Goal: Transaction & Acquisition: Purchase product/service

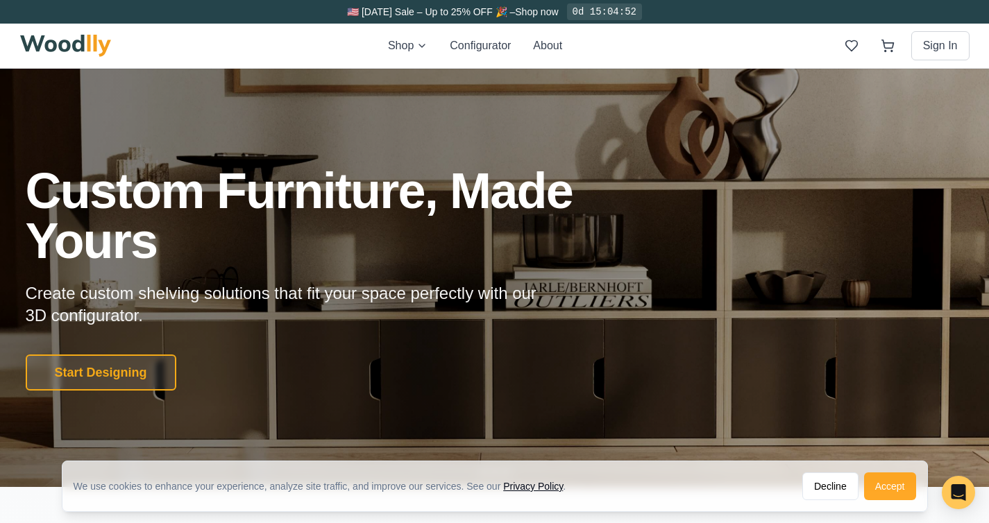
click at [894, 492] on button "Accept" at bounding box center [890, 486] width 52 height 28
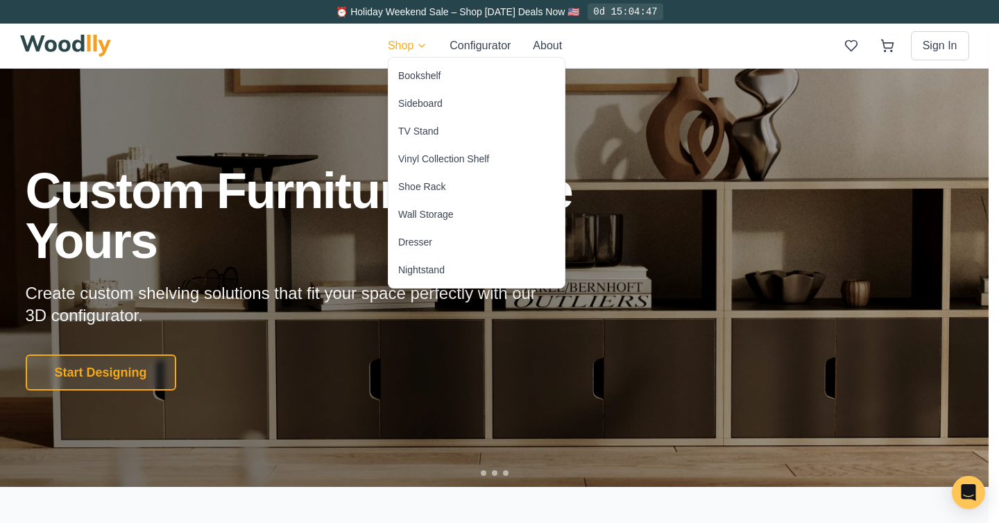
click at [439, 218] on div "Wall Storage" at bounding box center [426, 214] width 56 height 14
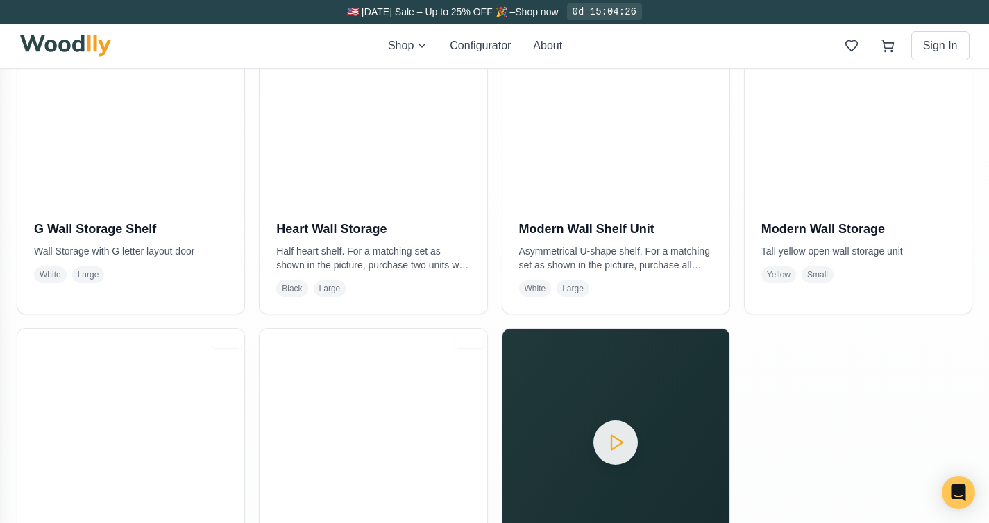
scroll to position [279, 0]
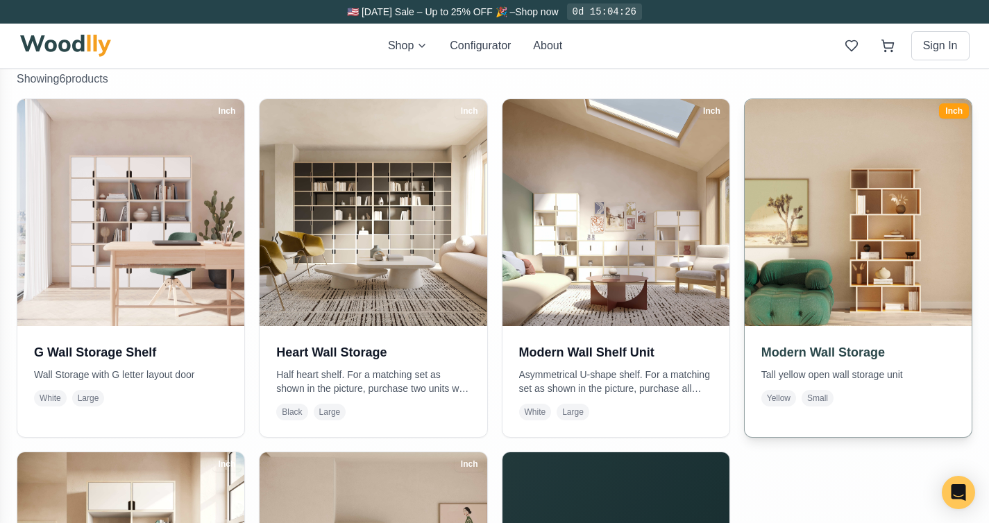
click at [867, 238] on img at bounding box center [858, 213] width 239 height 239
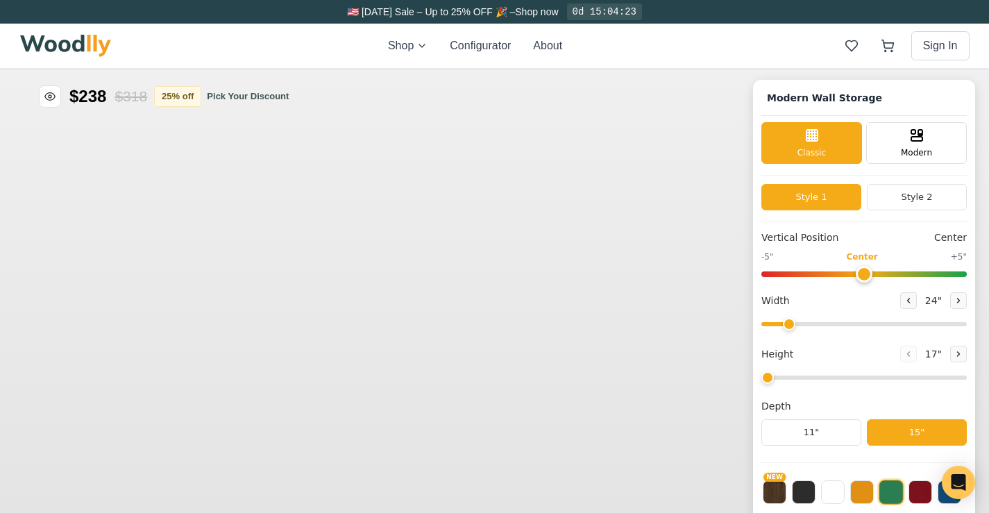
type input "-4"
type input "36"
type input "6"
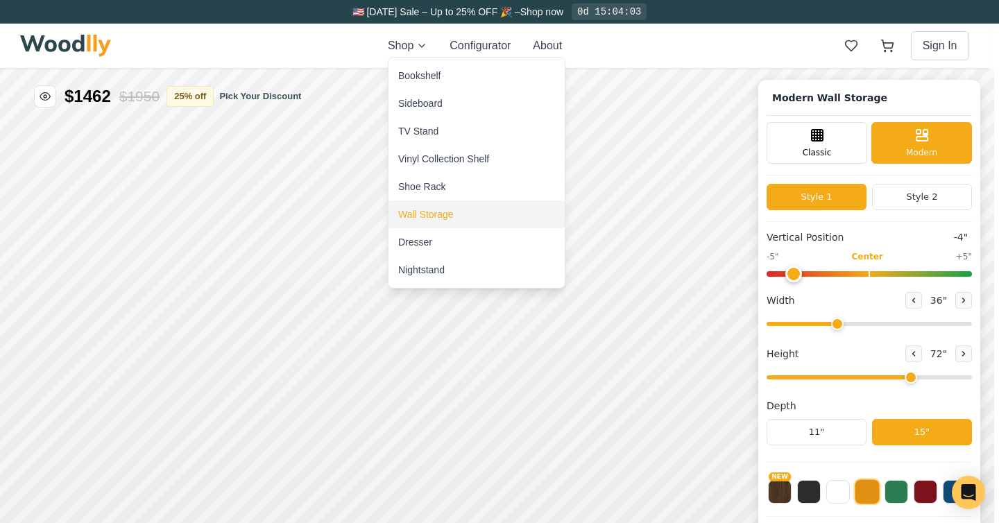
click at [426, 218] on div "Wall Storage" at bounding box center [426, 214] width 56 height 14
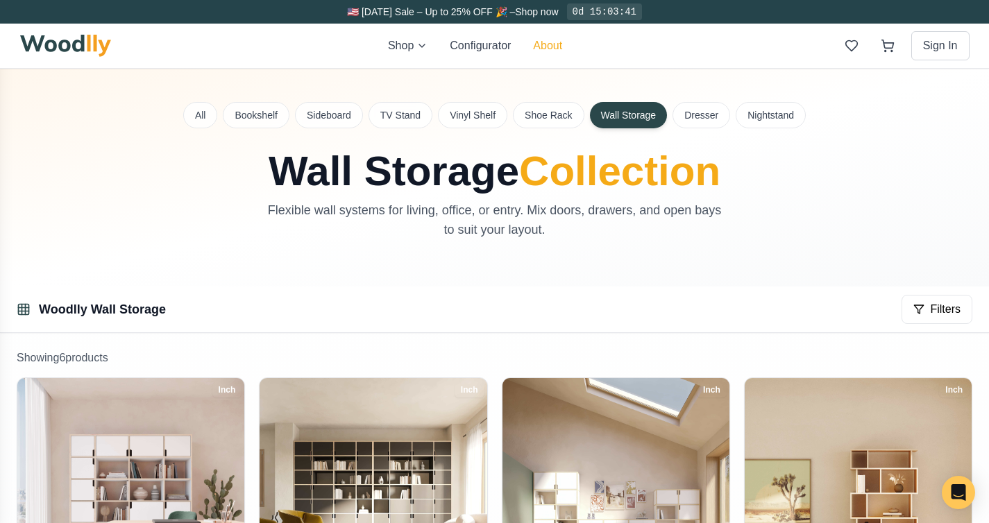
click at [552, 47] on button "About" at bounding box center [547, 45] width 29 height 17
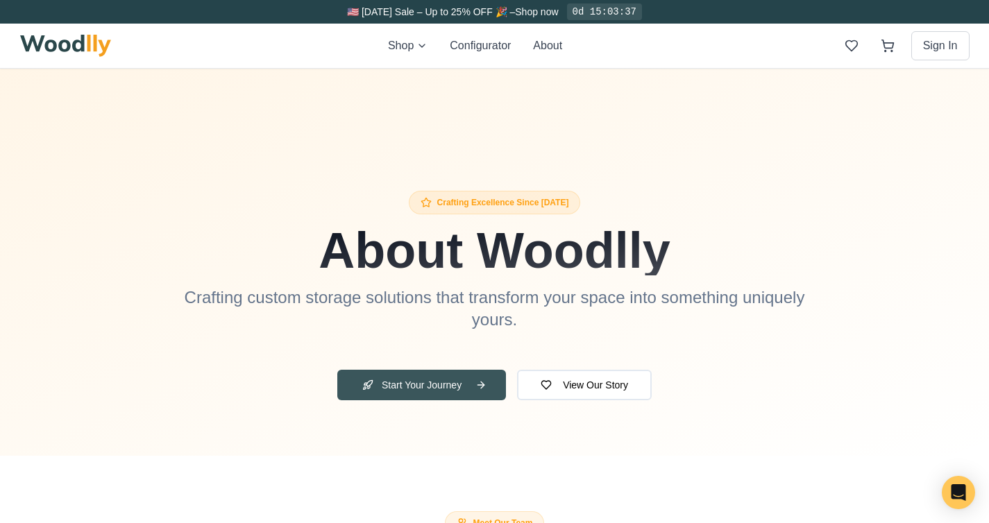
click at [435, 389] on button "Start Your Journey" at bounding box center [421, 385] width 169 height 31
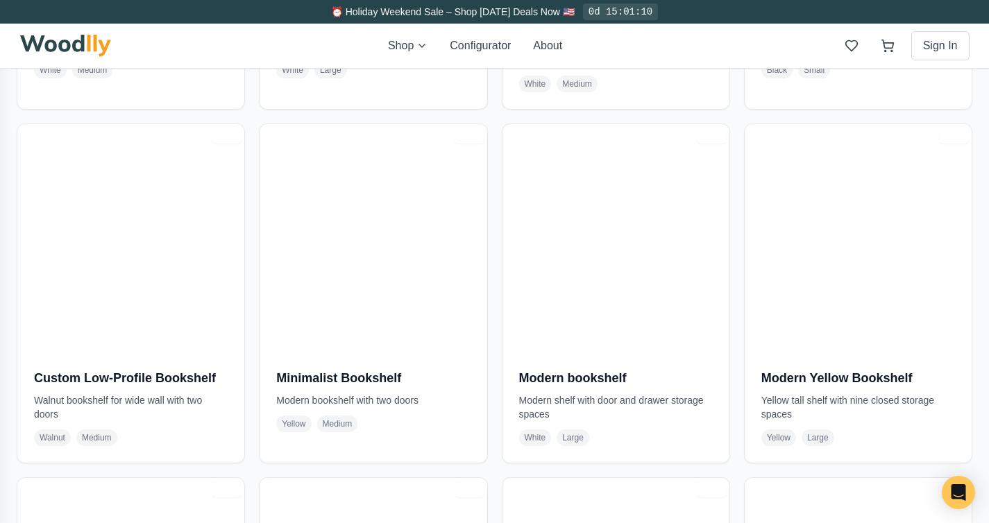
scroll to position [618, 0]
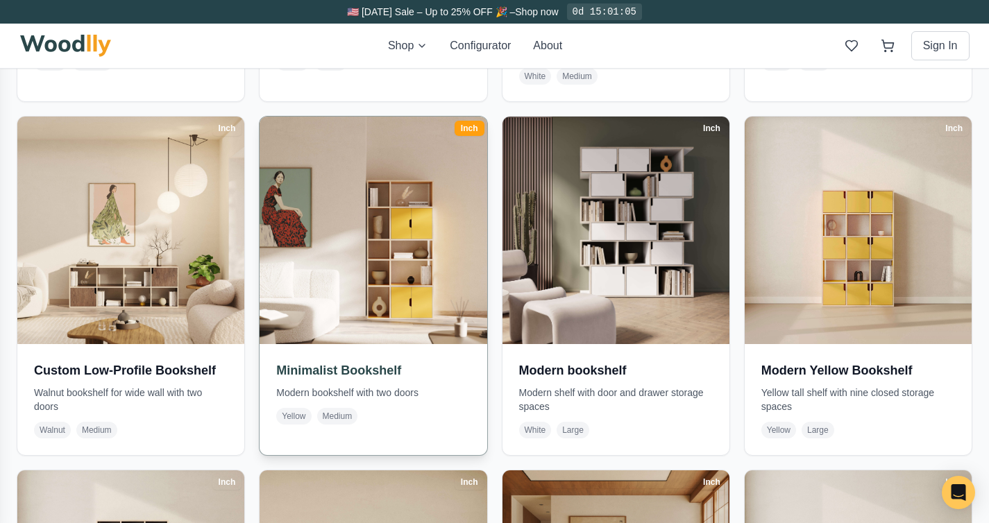
click at [377, 255] on img at bounding box center [373, 230] width 239 height 239
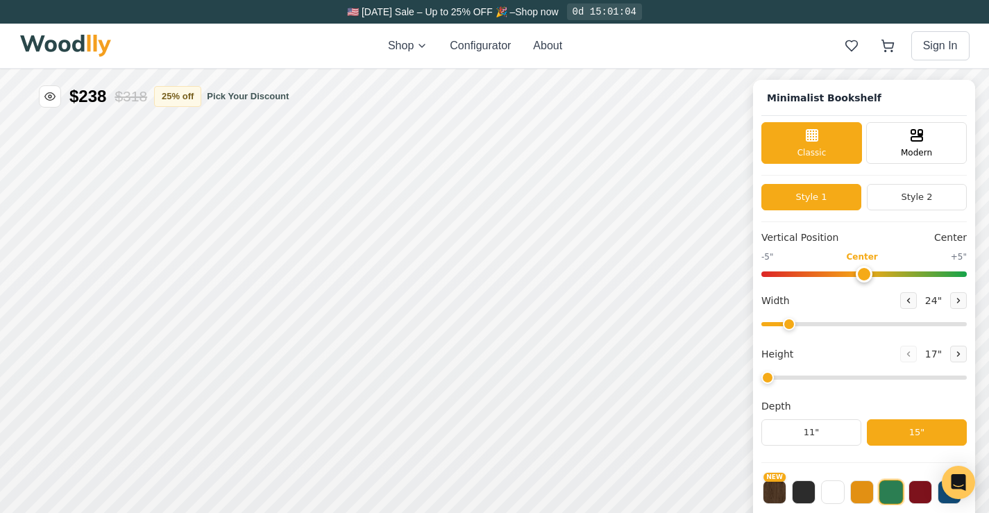
type input "-5"
type input "32"
type input "5"
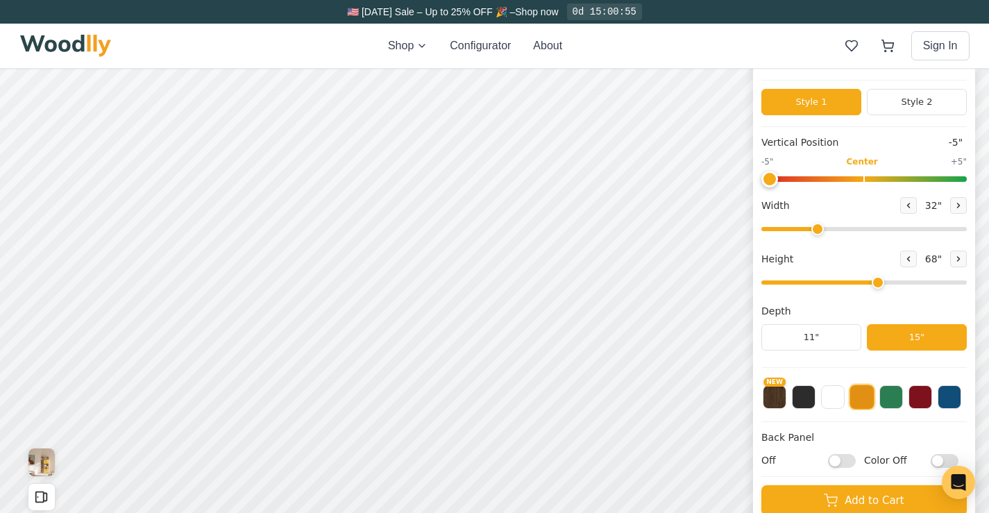
scroll to position [96, 0]
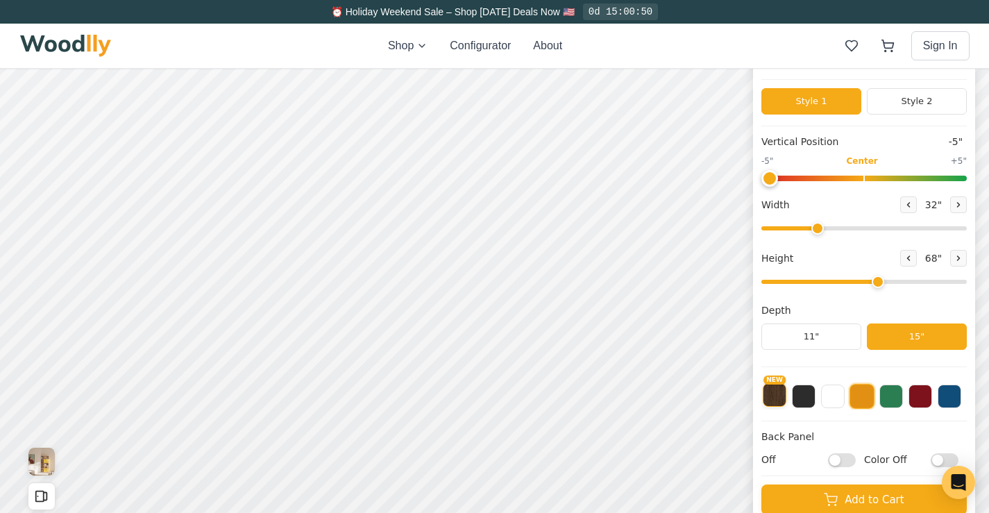
click at [785, 399] on button "NEW" at bounding box center [775, 395] width 24 height 24
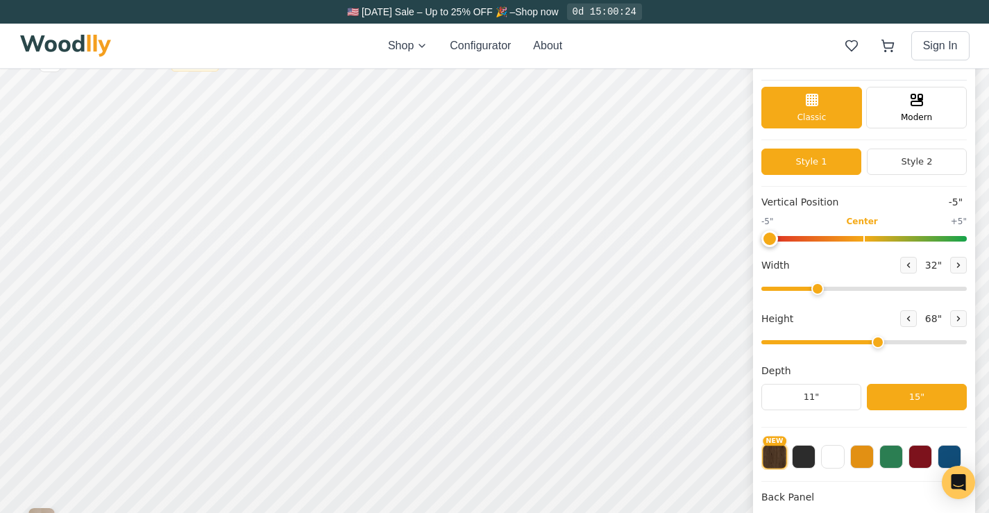
scroll to position [0, 0]
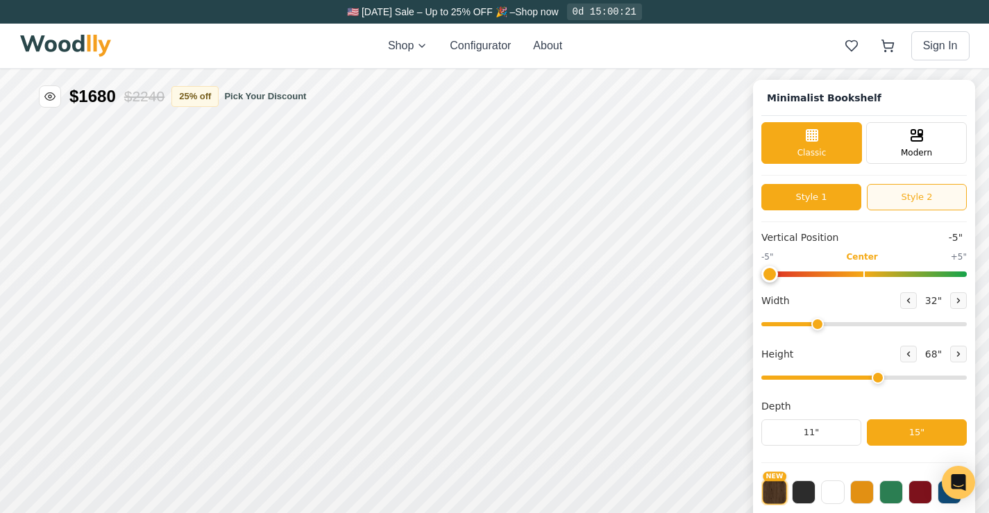
click at [910, 199] on button "Style 2" at bounding box center [917, 197] width 100 height 26
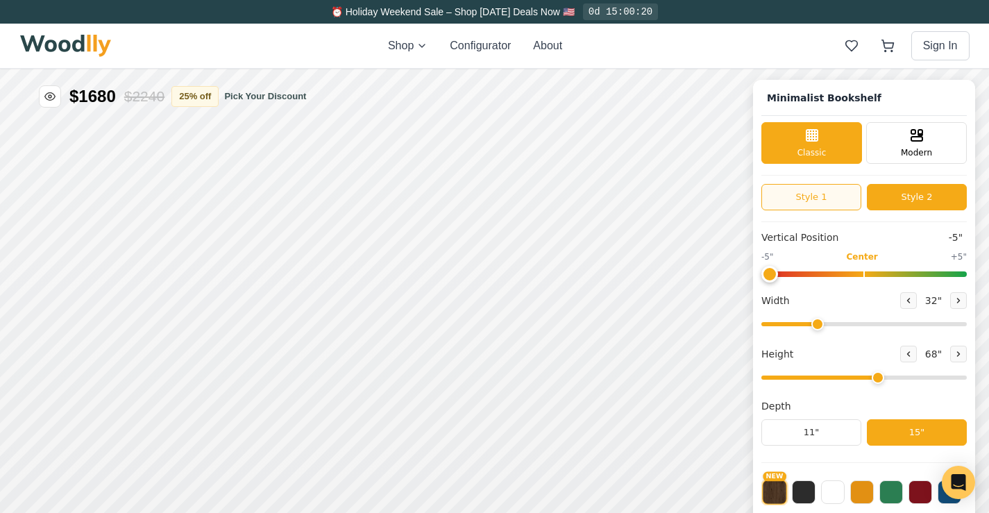
click at [841, 195] on button "Style 1" at bounding box center [811, 197] width 100 height 26
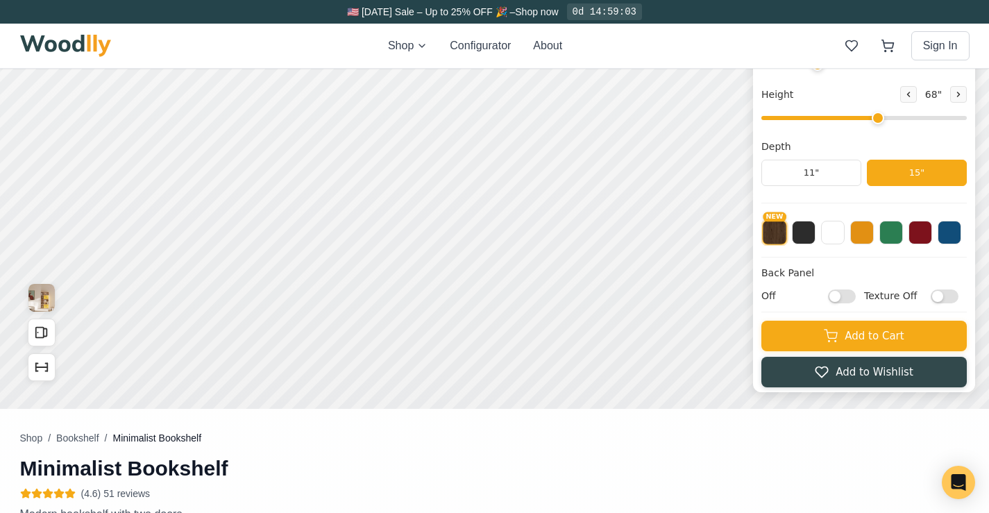
scroll to position [284, 0]
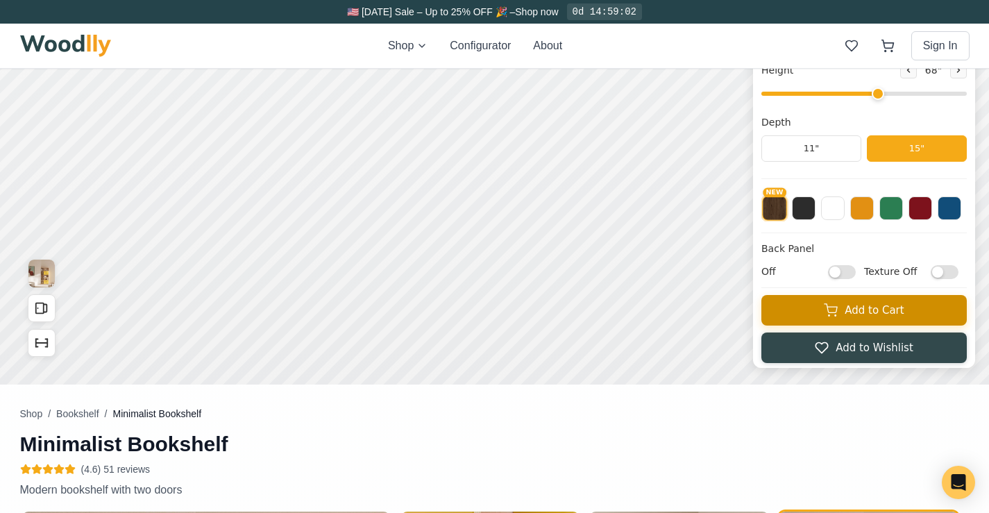
click at [881, 312] on button "Add to Cart" at bounding box center [863, 310] width 205 height 31
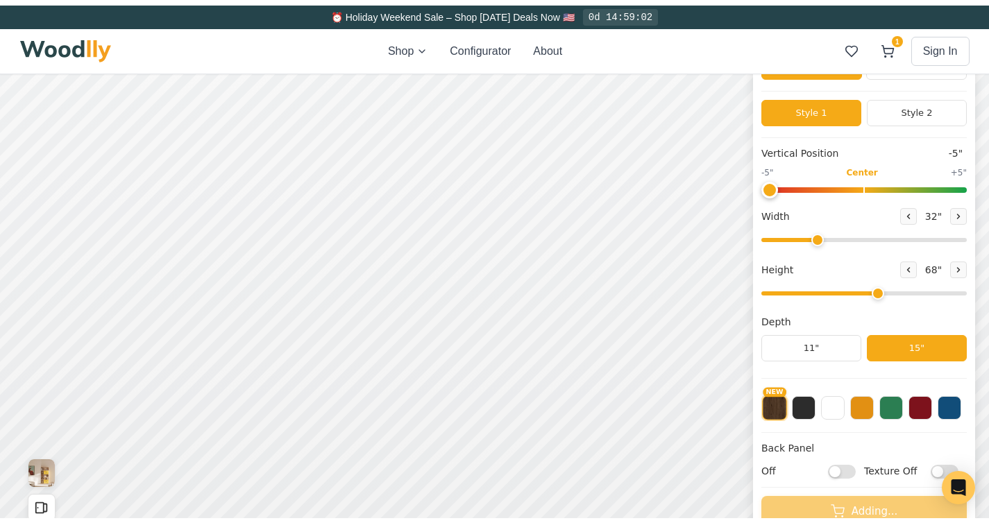
scroll to position [0, 0]
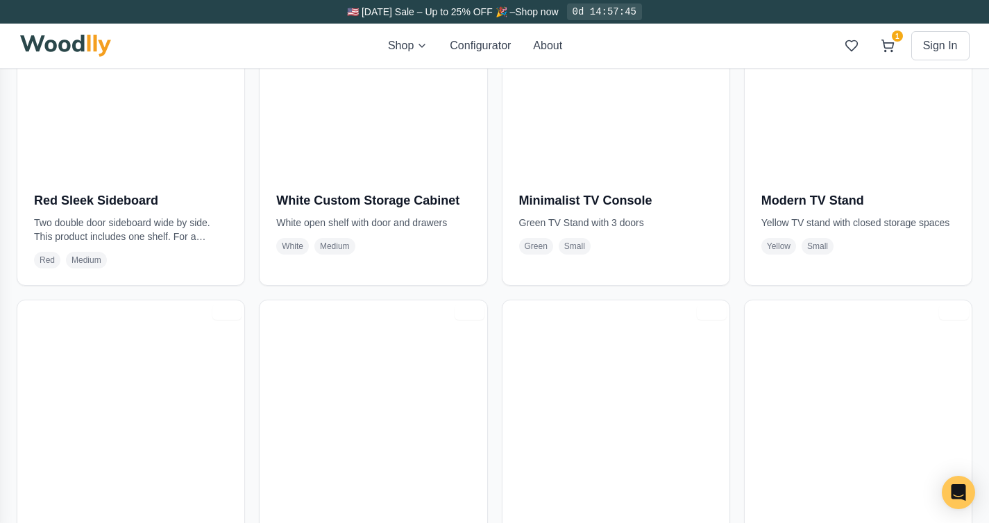
scroll to position [2228, 0]
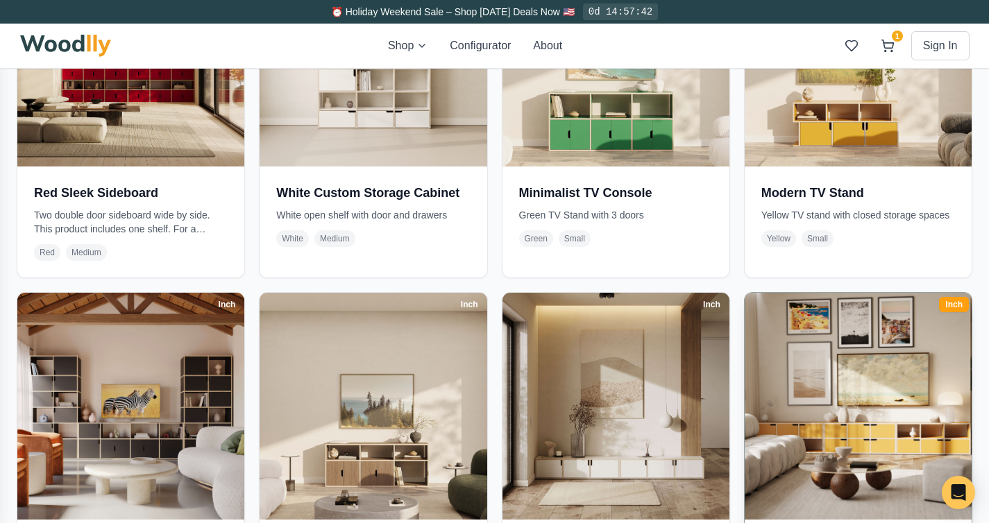
click at [845, 418] on img at bounding box center [858, 406] width 239 height 239
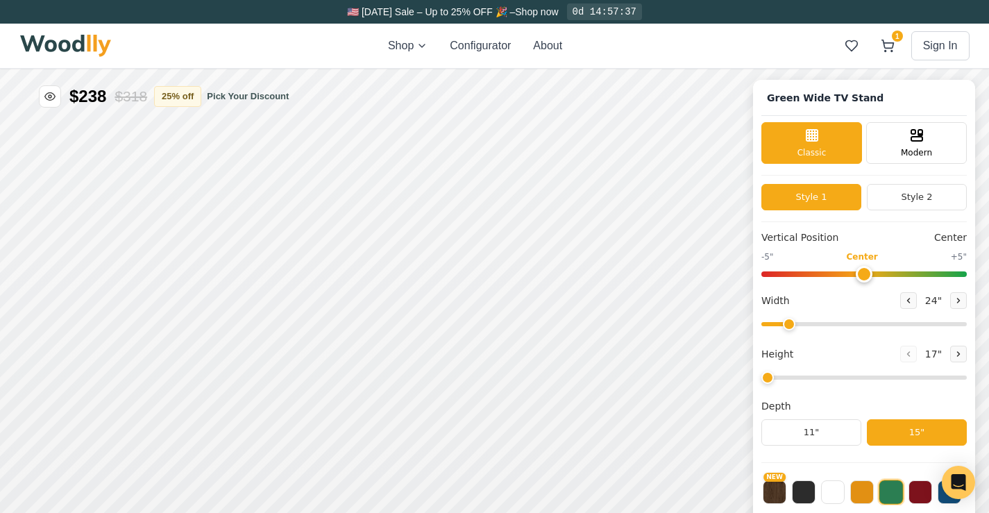
type input "63"
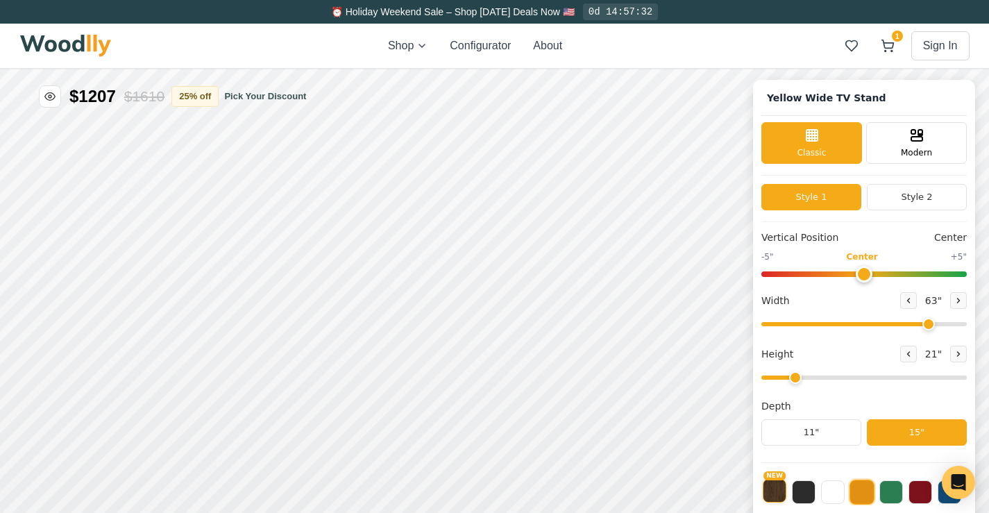
click at [779, 497] on button "NEW" at bounding box center [775, 491] width 24 height 24
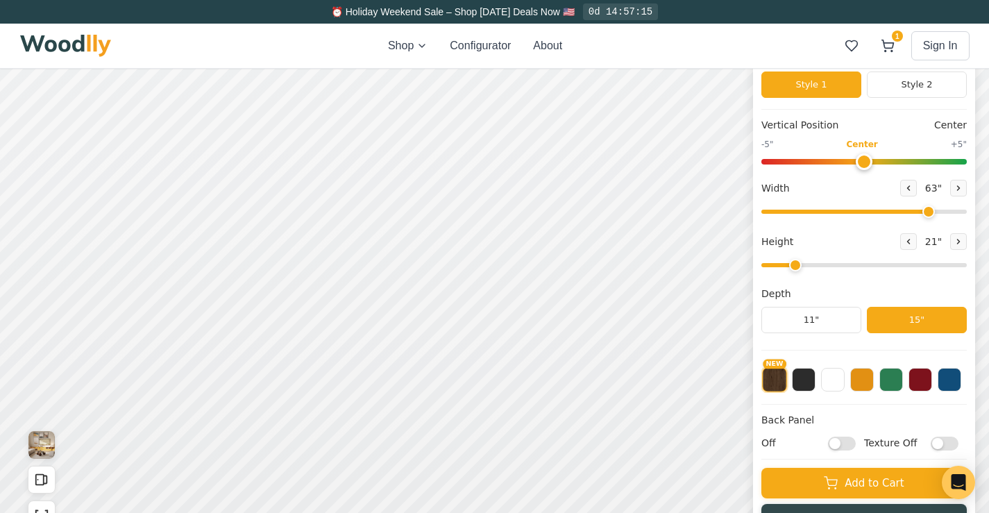
scroll to position [108, 0]
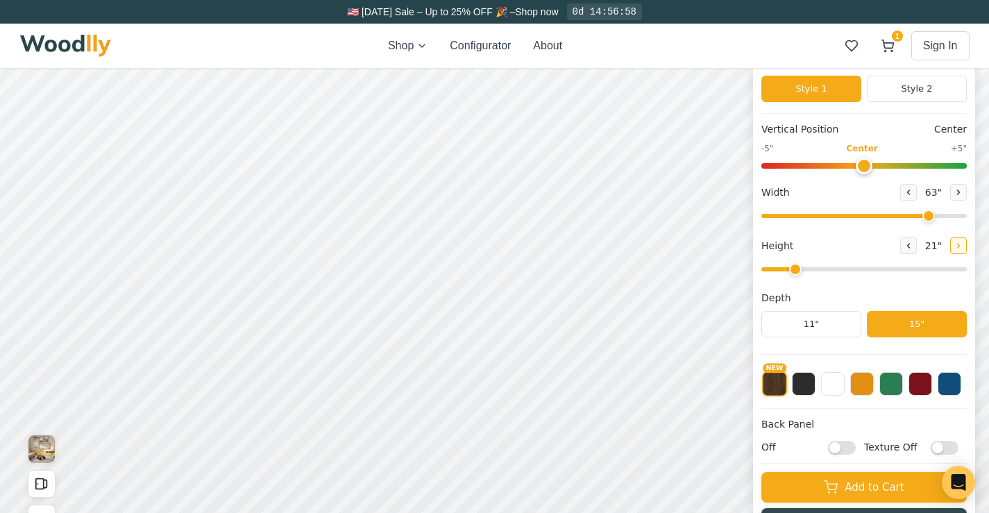
click at [962, 245] on icon at bounding box center [958, 245] width 8 height 8
type input "3"
click at [199, 330] on div "9" 12" 15"" at bounding box center [199, 272] width 139 height 139
click at [201, 327] on div "9" 12" 15"" at bounding box center [199, 272] width 139 height 139
click at [199, 160] on div "9"" at bounding box center [199, 158] width 10 height 15
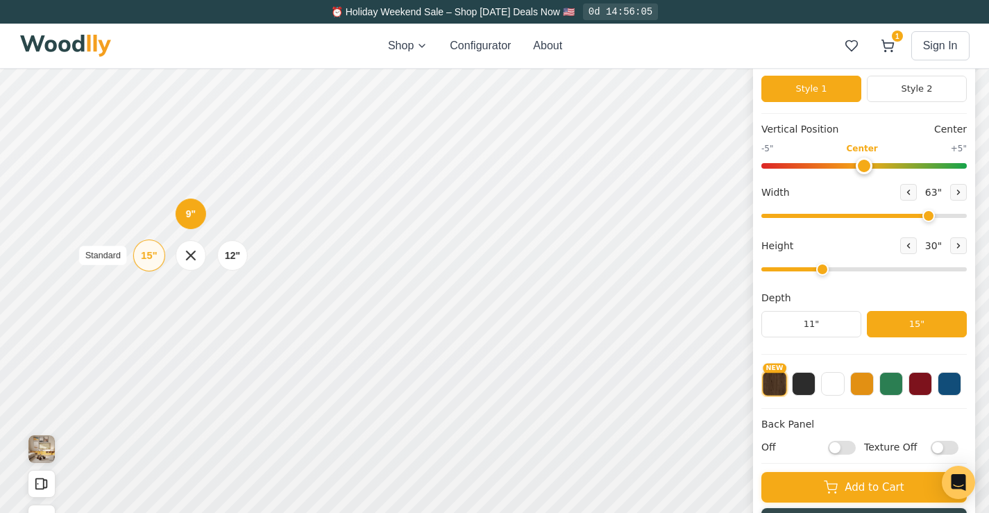
click at [148, 258] on div "15"" at bounding box center [149, 255] width 16 height 15
click at [201, 219] on div "9" Compact" at bounding box center [202, 211] width 32 height 32
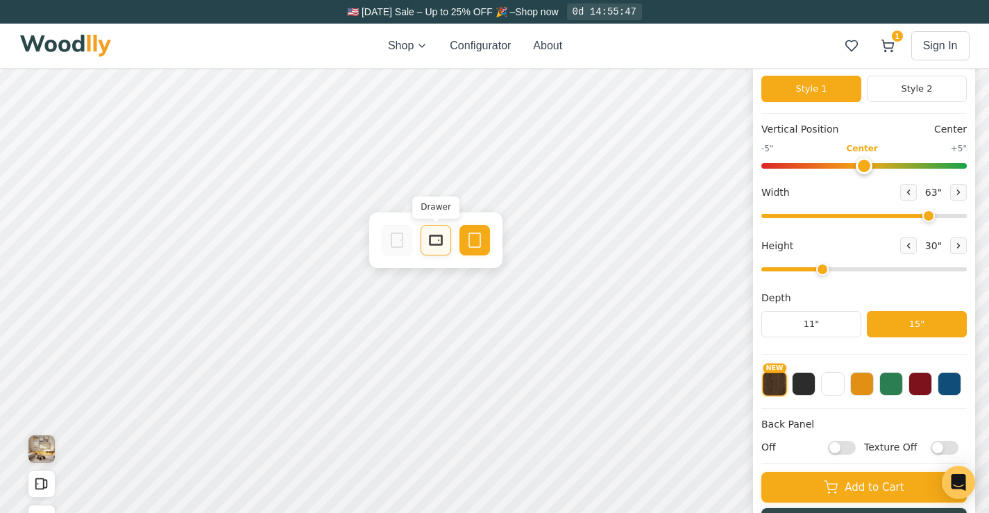
click at [432, 246] on icon at bounding box center [435, 240] width 17 height 17
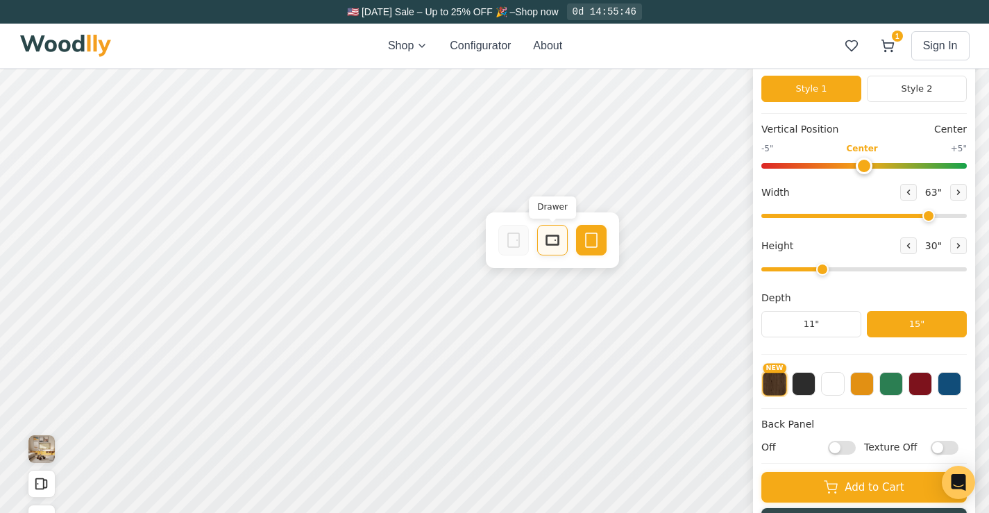
click at [545, 248] on icon at bounding box center [552, 240] width 17 height 17
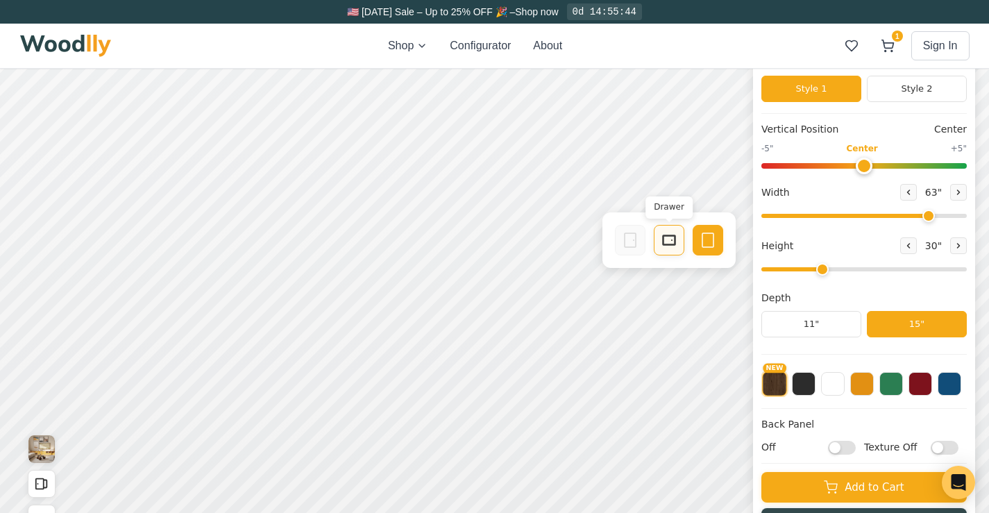
click at [663, 244] on rect at bounding box center [669, 240] width 12 height 10
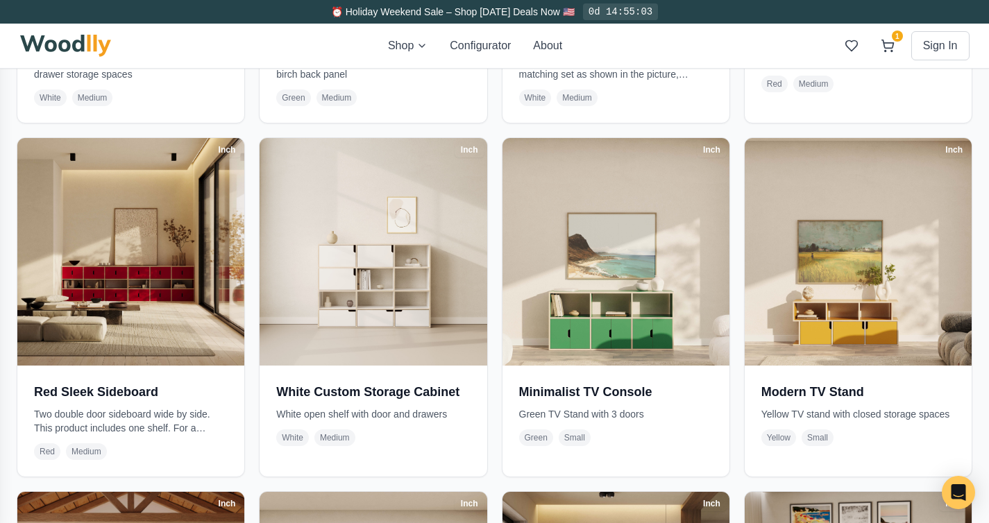
scroll to position [2039, 0]
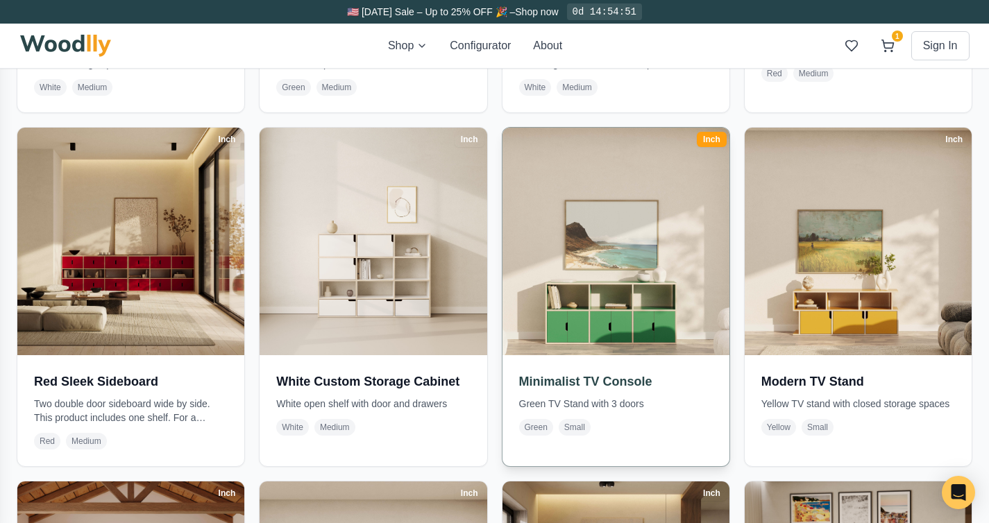
click at [622, 297] on img at bounding box center [615, 241] width 239 height 239
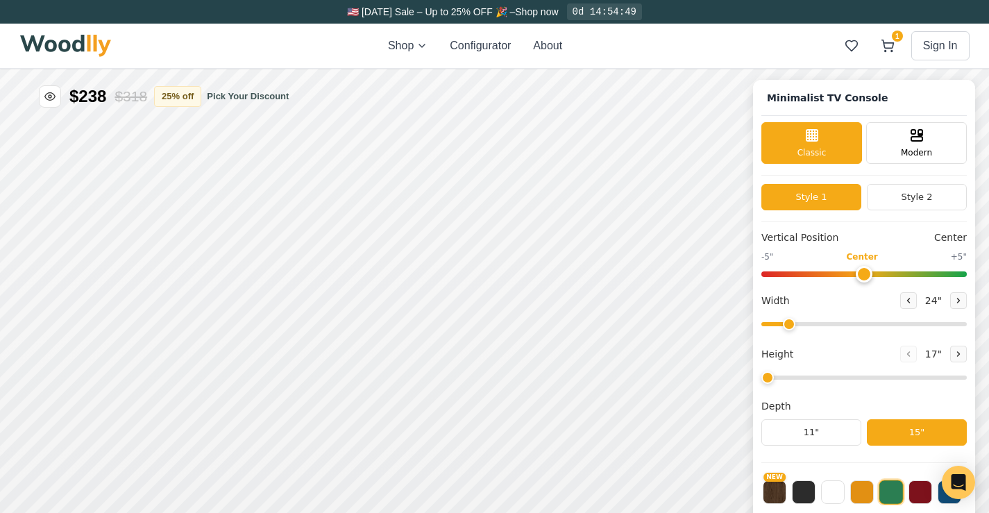
type input "63"
type input "2"
click at [786, 495] on button "NEW" at bounding box center [775, 491] width 24 height 24
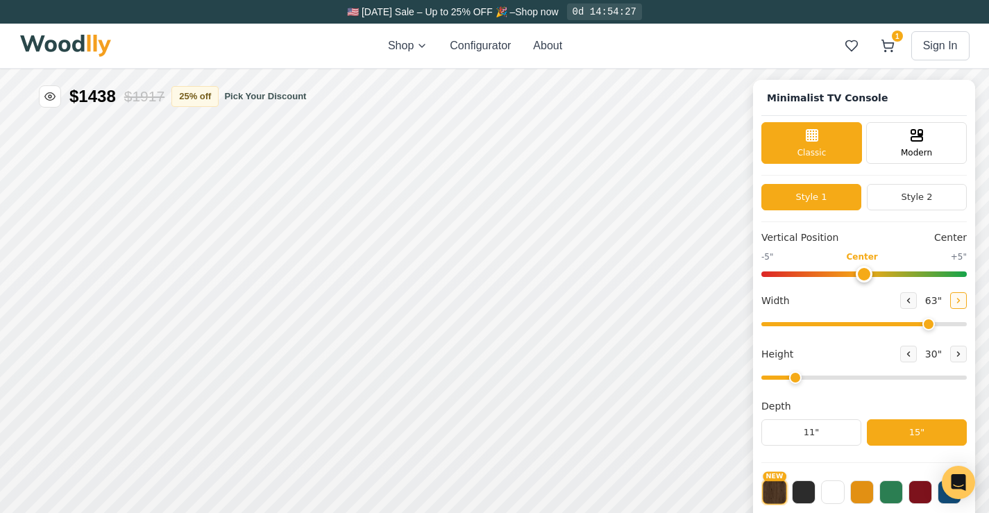
click at [960, 302] on icon at bounding box center [958, 300] width 2 height 4
drag, startPoint x: 938, startPoint y: 323, endPoint x: 971, endPoint y: 323, distance: 33.3
click at [966, 323] on input "range" at bounding box center [863, 324] width 205 height 4
drag, startPoint x: 971, startPoint y: 323, endPoint x: 786, endPoint y: 325, distance: 185.3
click at [786, 325] on input "range" at bounding box center [863, 324] width 205 height 4
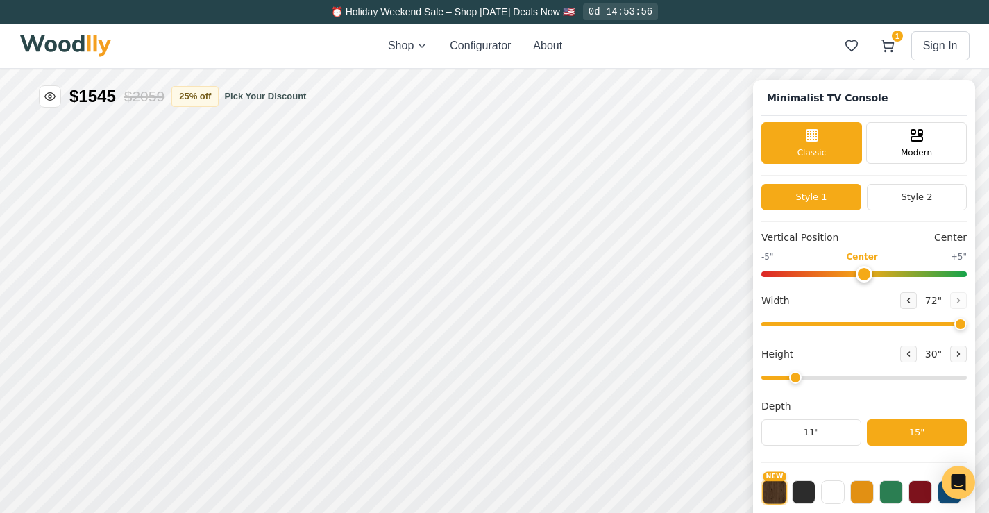
drag, startPoint x: 786, startPoint y: 323, endPoint x: 988, endPoint y: 316, distance: 202.0
type input "72"
click at [966, 322] on input "range" at bounding box center [863, 324] width 205 height 4
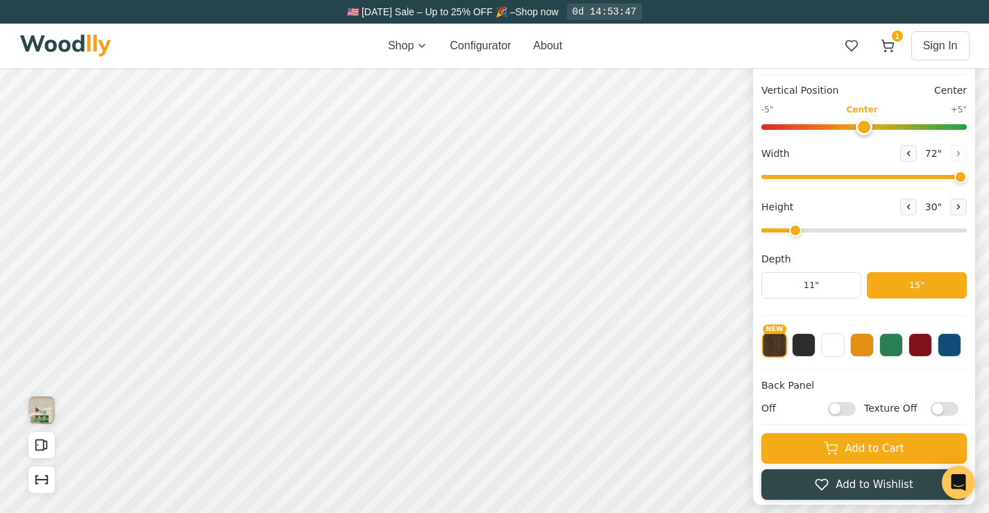
scroll to position [151, 0]
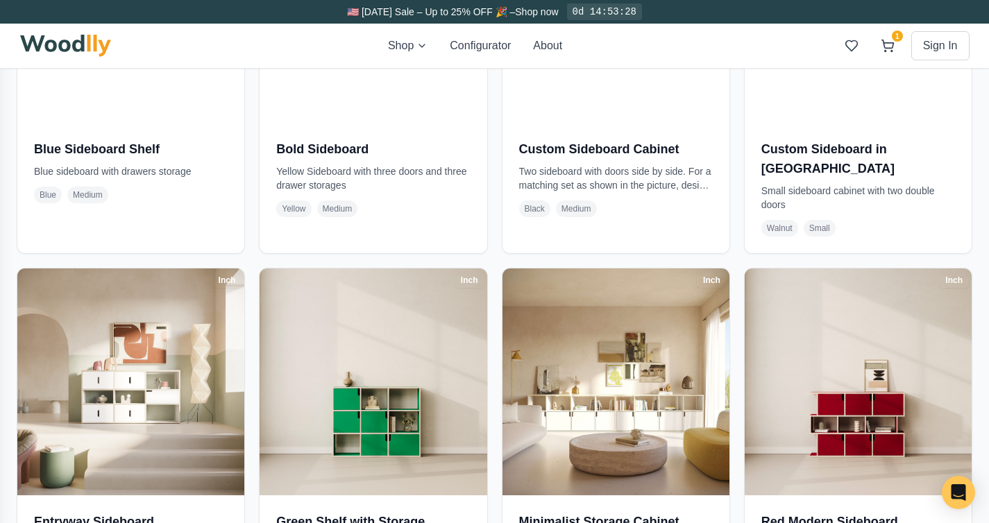
scroll to position [1547, 0]
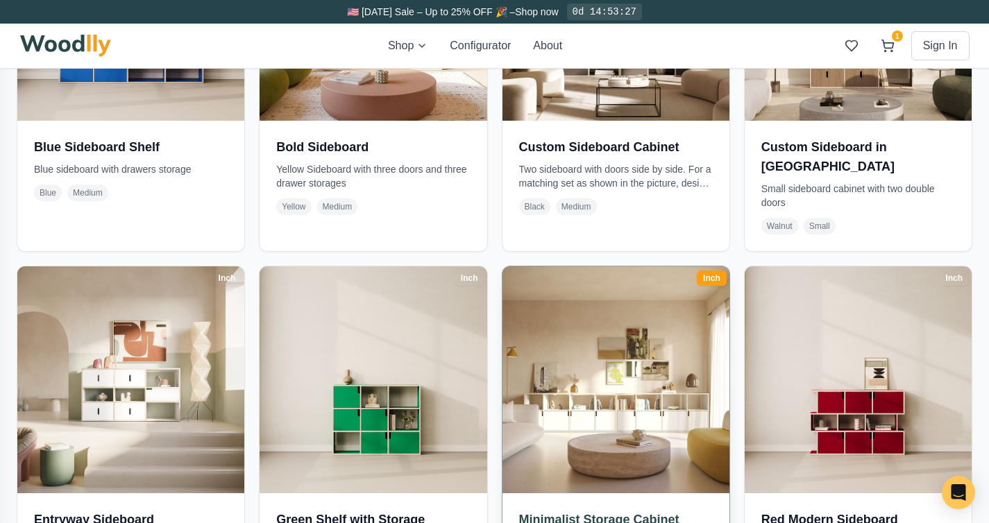
click at [626, 398] on img at bounding box center [615, 380] width 239 height 239
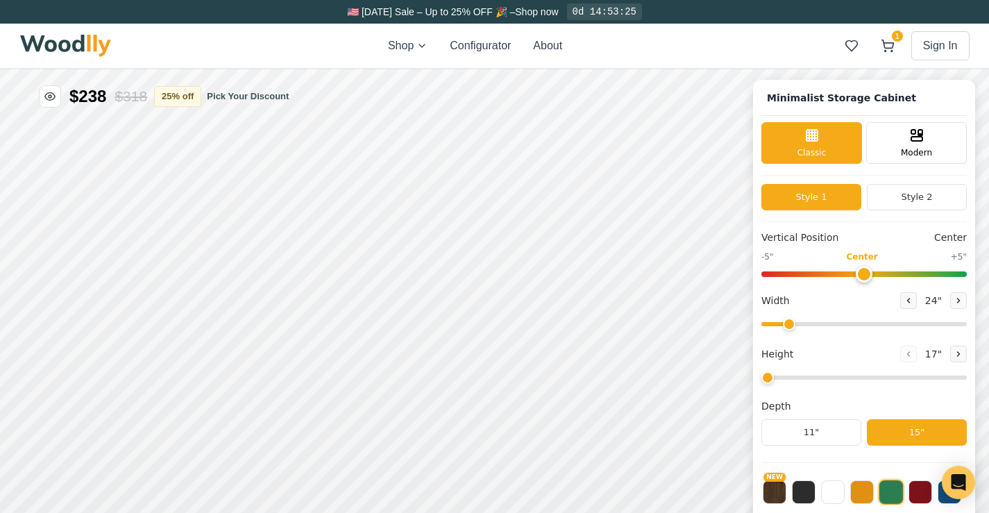
type input "72"
type input "2"
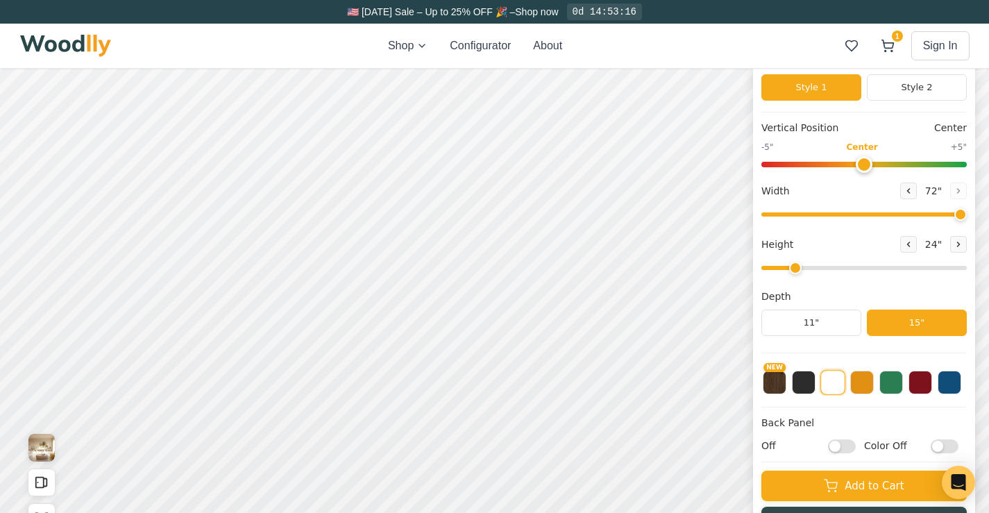
scroll to position [112, 0]
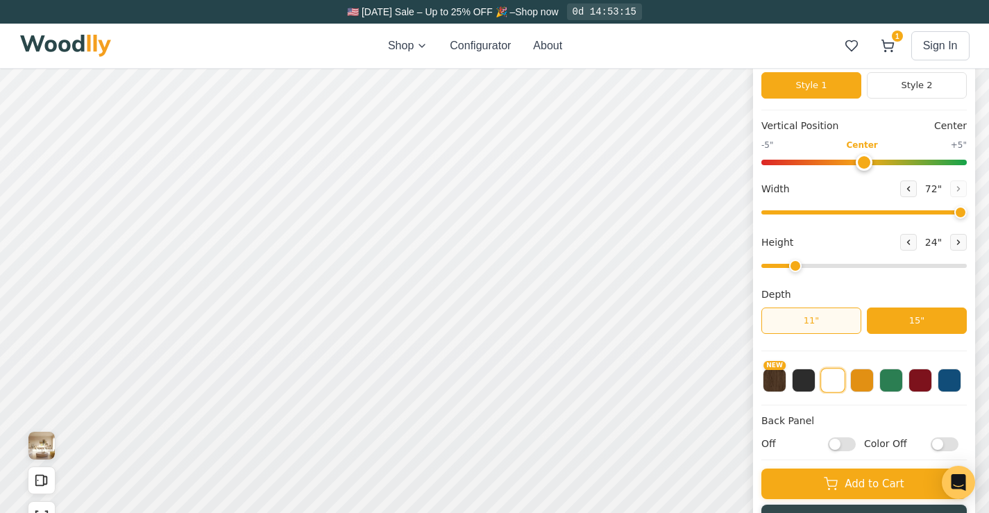
click at [787, 315] on button "11"" at bounding box center [811, 320] width 100 height 26
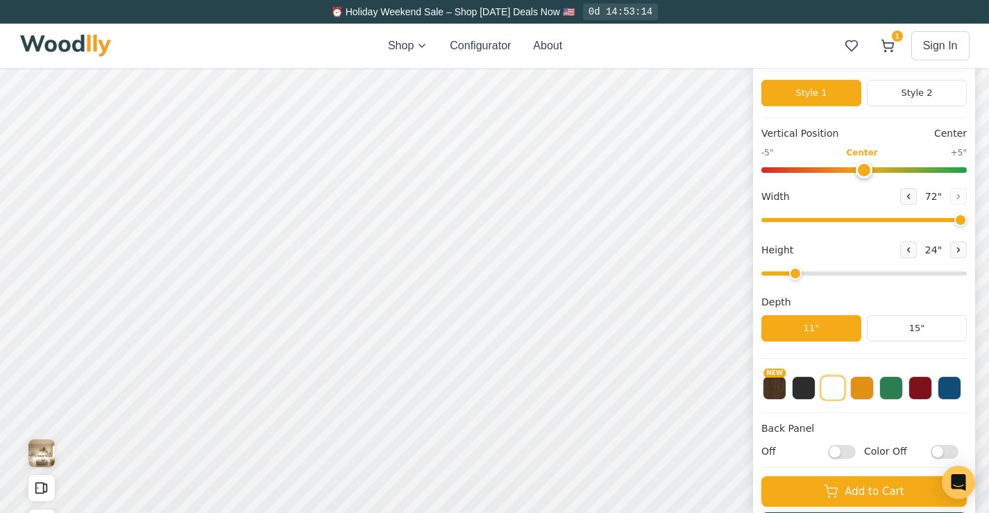
scroll to position [105, 0]
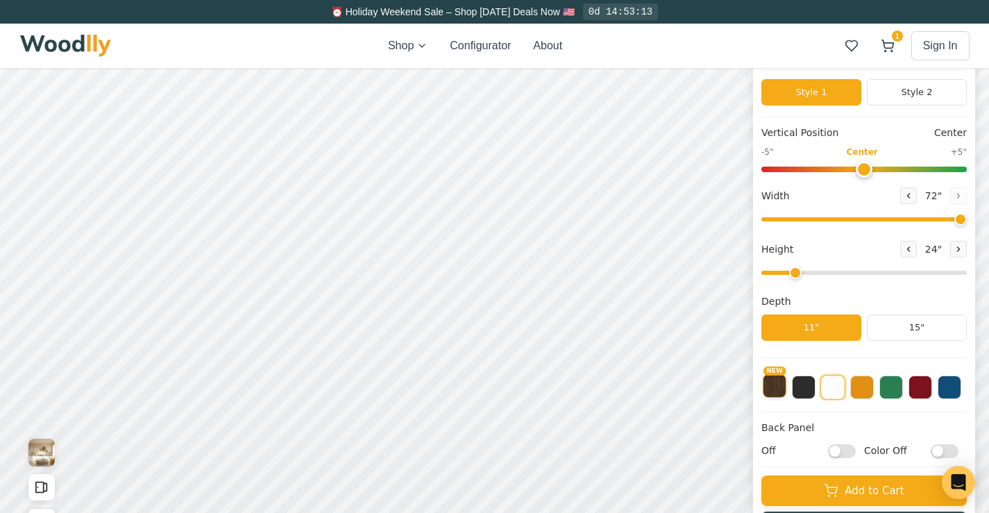
click at [786, 391] on button "NEW" at bounding box center [775, 386] width 24 height 24
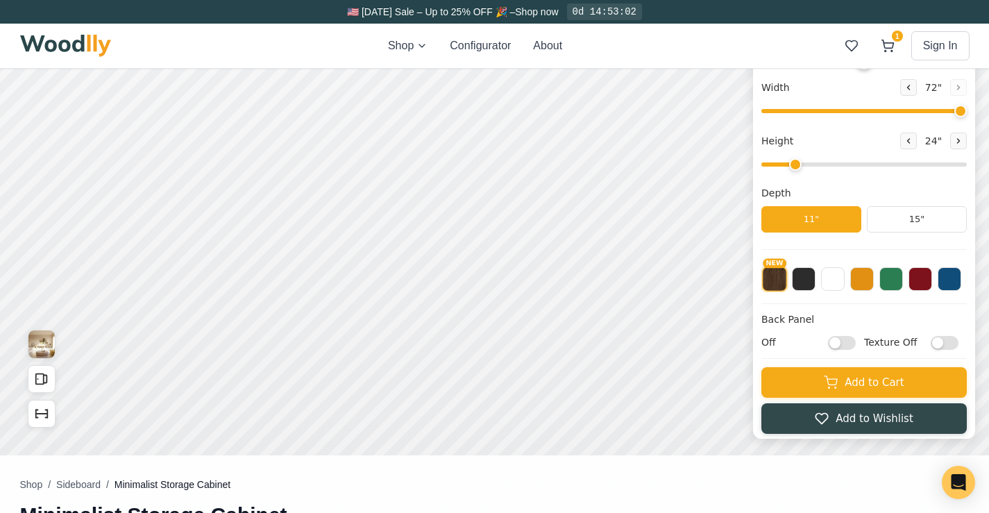
scroll to position [219, 0]
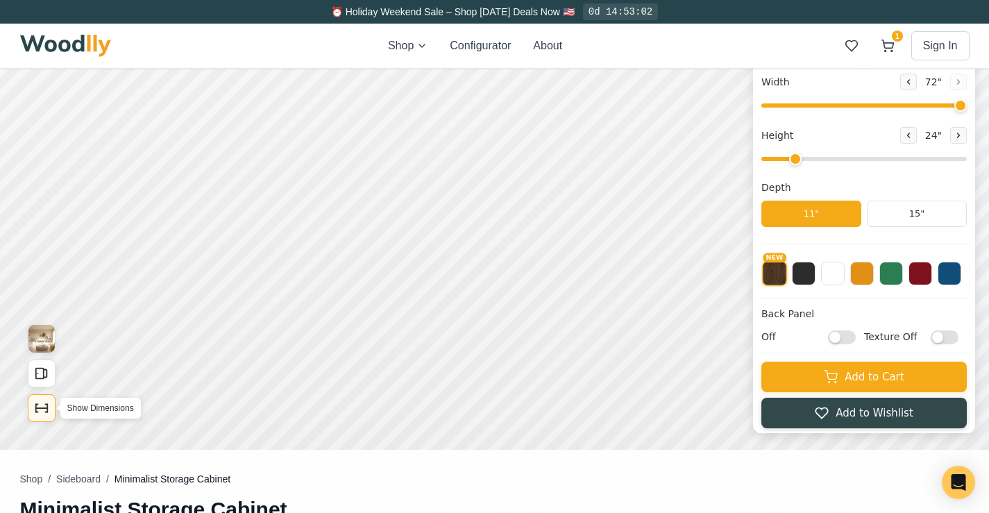
click at [37, 408] on icon "Show Dimensions" at bounding box center [41, 407] width 15 height 15
click at [42, 409] on icon "Show Dimensions" at bounding box center [41, 407] width 15 height 15
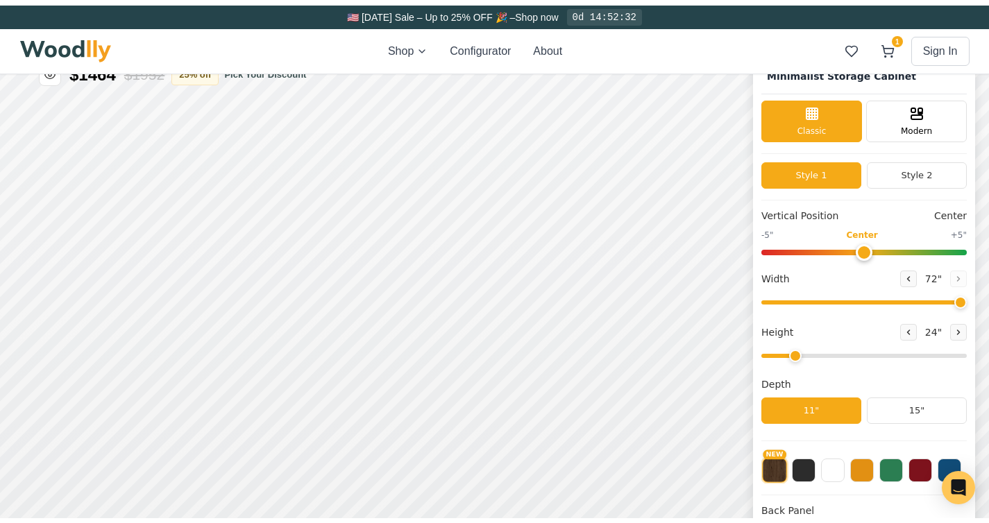
scroll to position [0, 0]
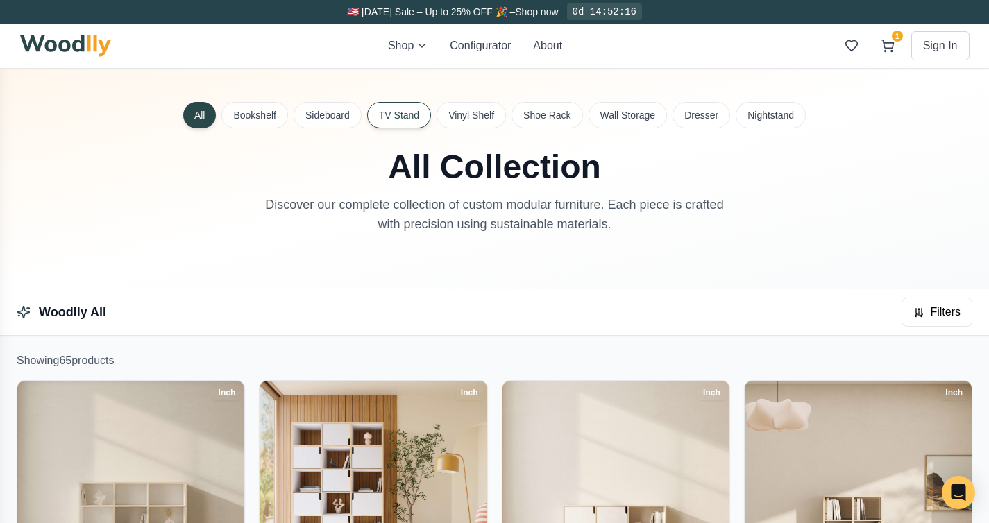
click at [384, 124] on button "TV Stand" at bounding box center [399, 115] width 64 height 26
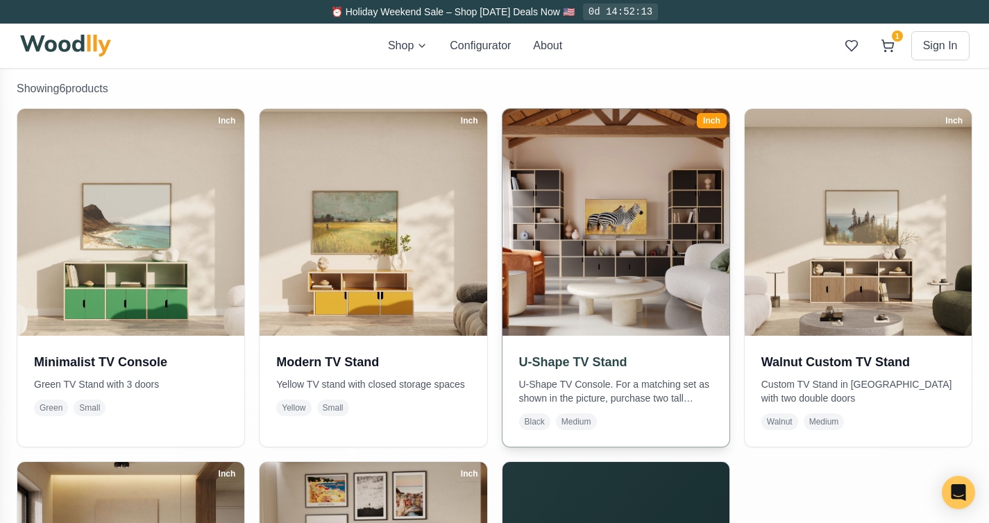
scroll to position [293, 0]
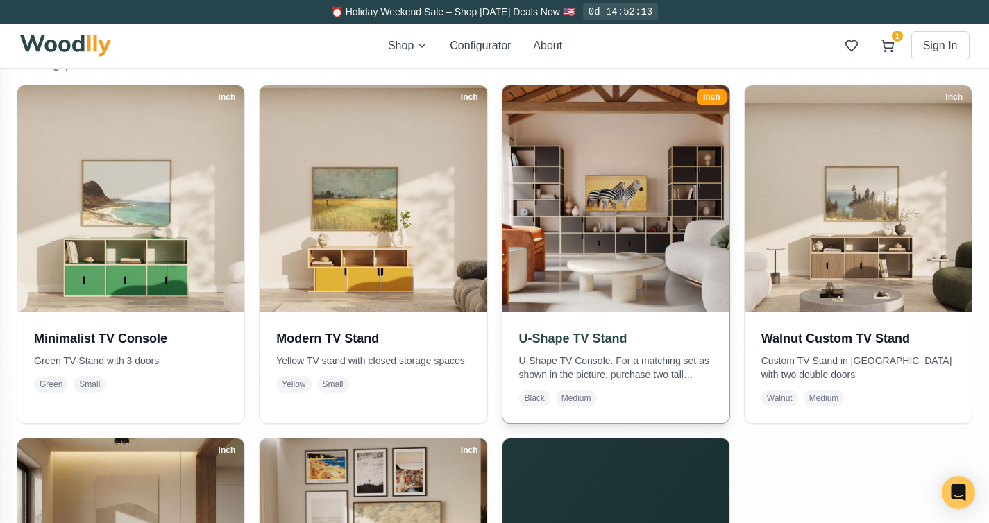
click at [608, 239] on img at bounding box center [615, 199] width 239 height 239
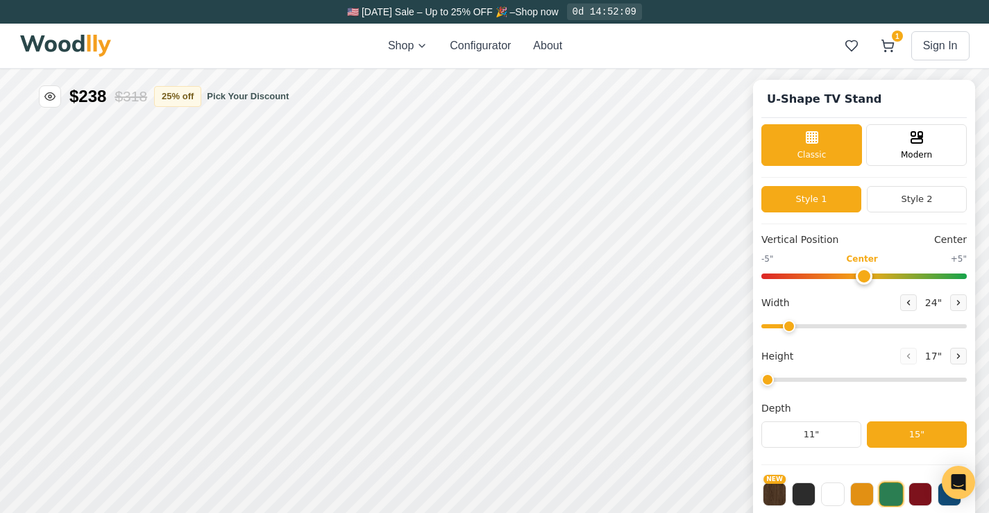
type input "72"
type input "2"
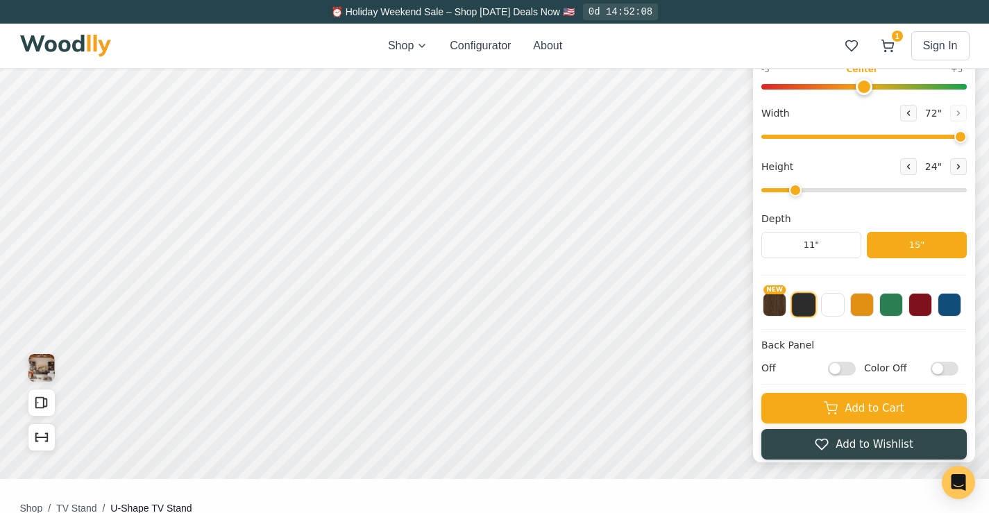
scroll to position [193, 0]
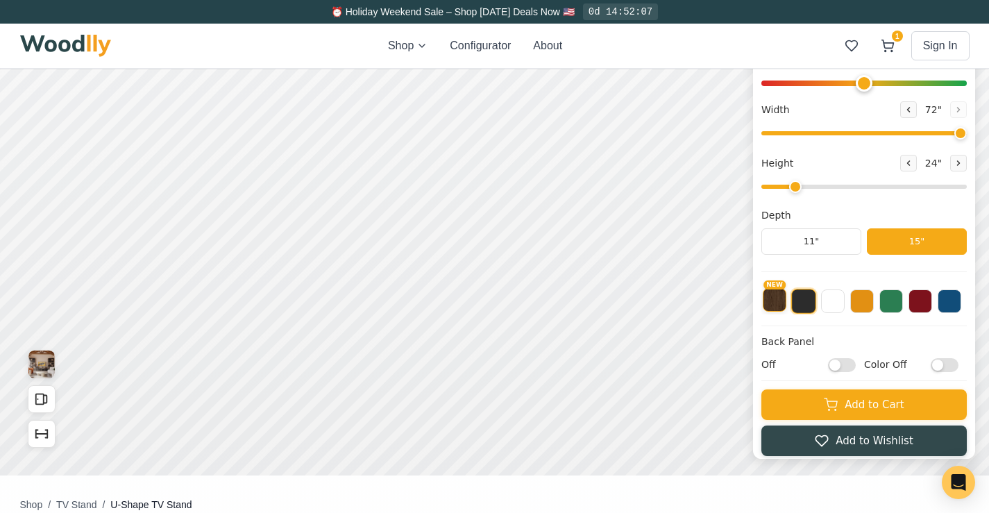
click at [781, 299] on button "NEW" at bounding box center [775, 300] width 24 height 24
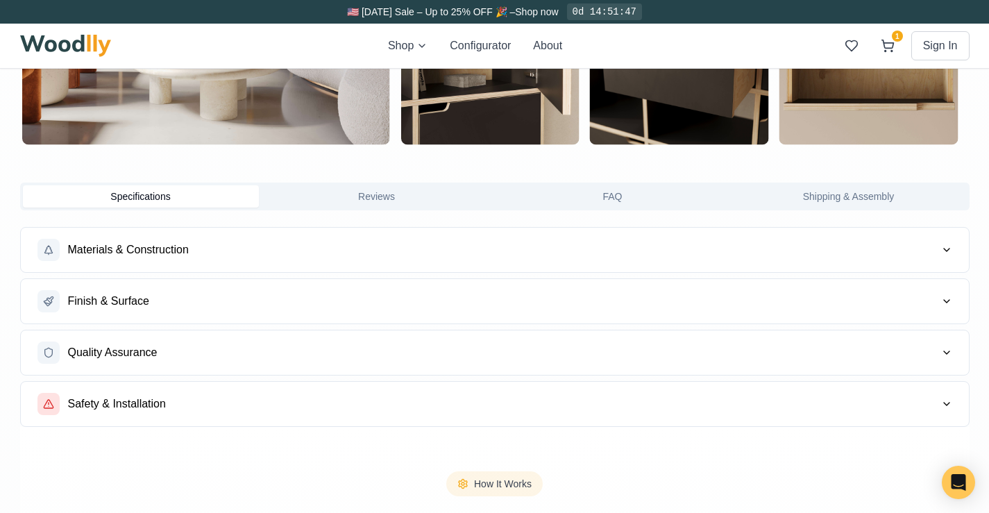
scroll to position [1022, 0]
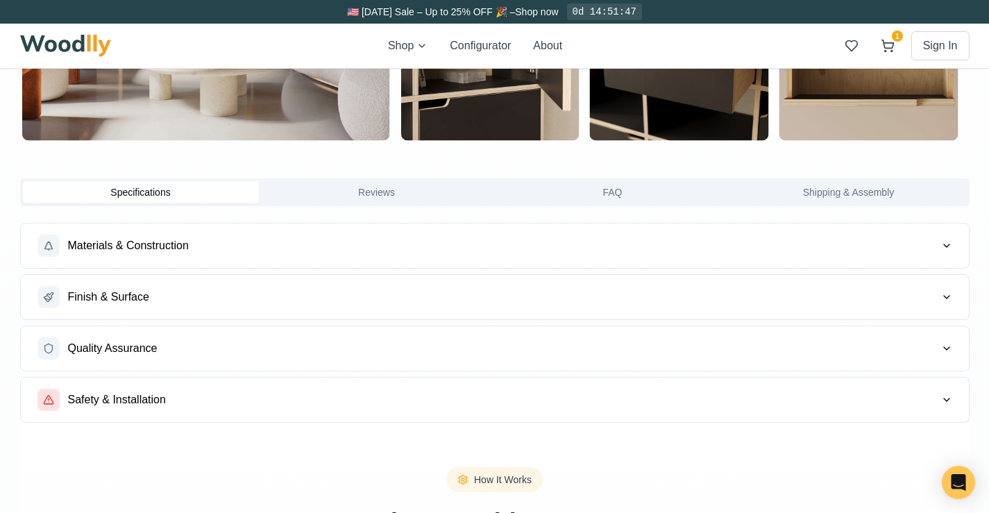
click at [817, 231] on button "Materials & Construction" at bounding box center [495, 245] width 948 height 44
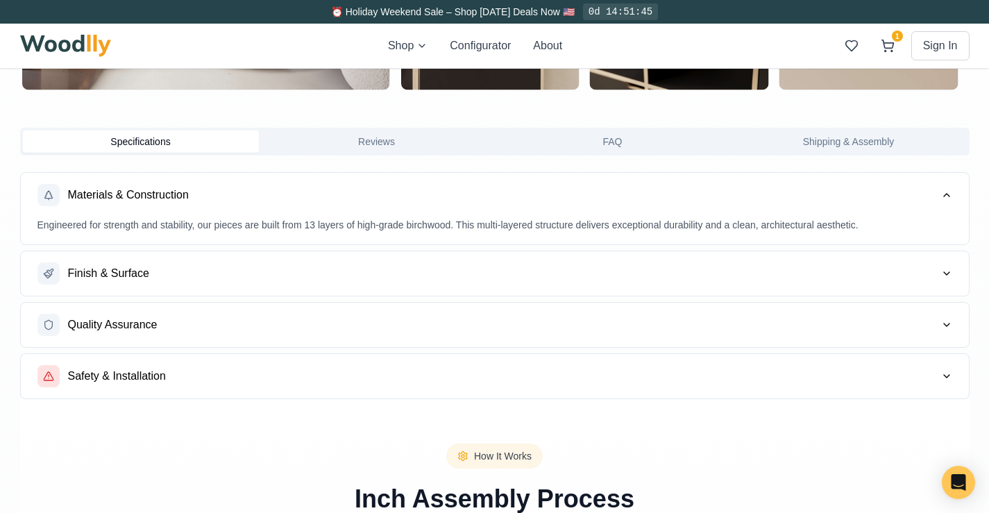
scroll to position [1084, 0]
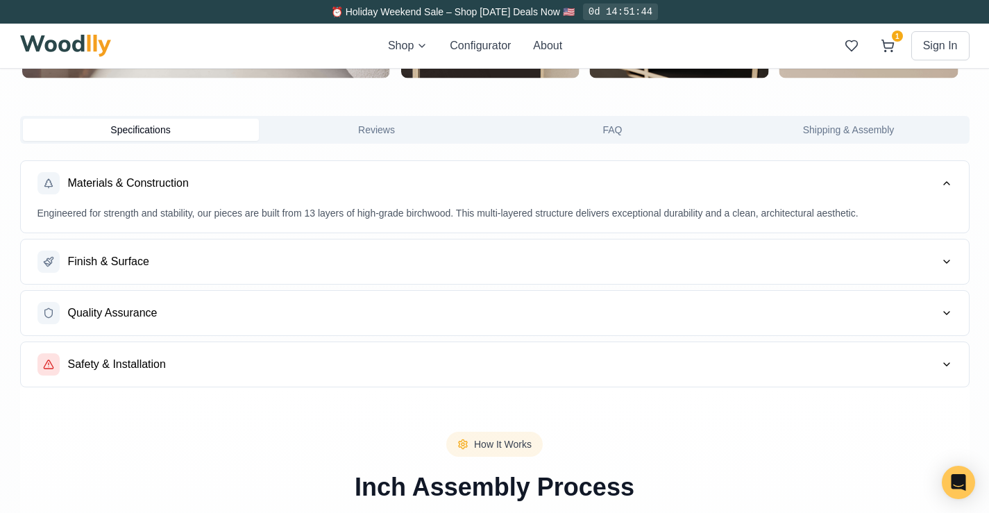
click at [588, 275] on button "Finish & Surface" at bounding box center [495, 261] width 948 height 44
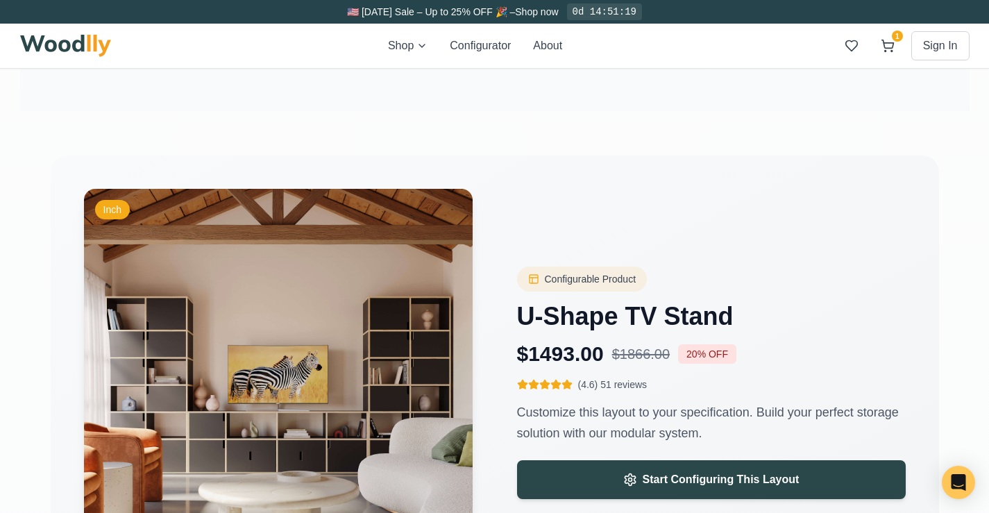
scroll to position [2012, 0]
